Goal: Use online tool/utility: Use online tool/utility

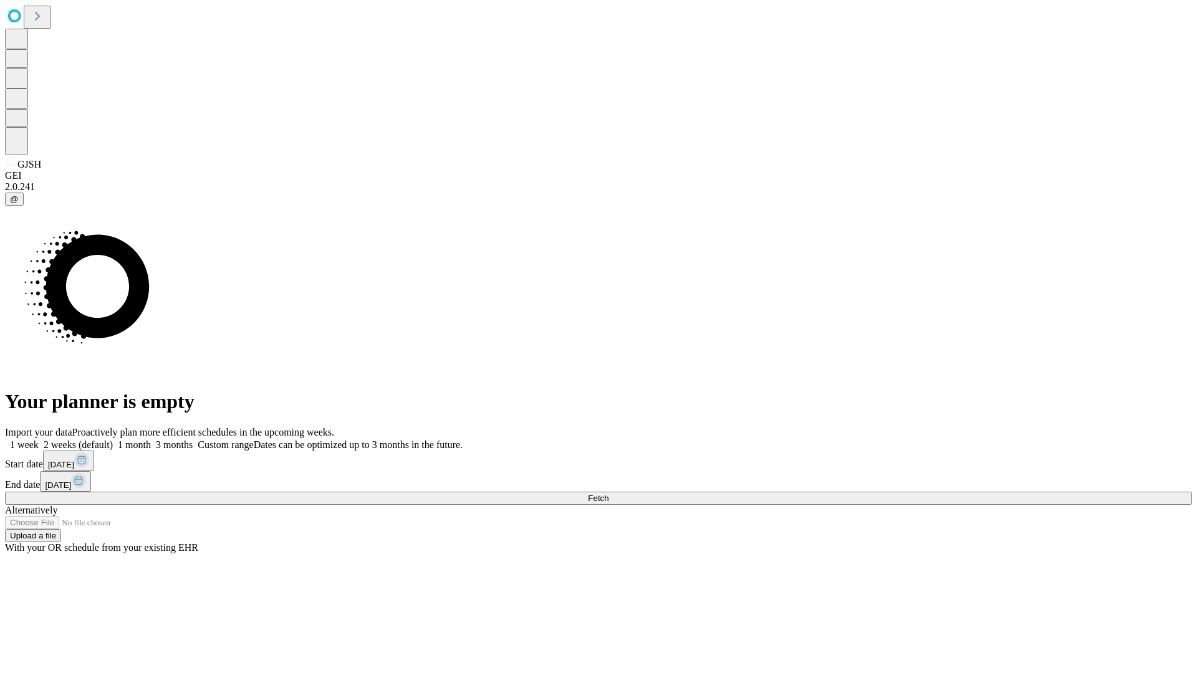
click at [608, 494] on span "Fetch" at bounding box center [598, 498] width 21 height 9
